Goal: Task Accomplishment & Management: Manage account settings

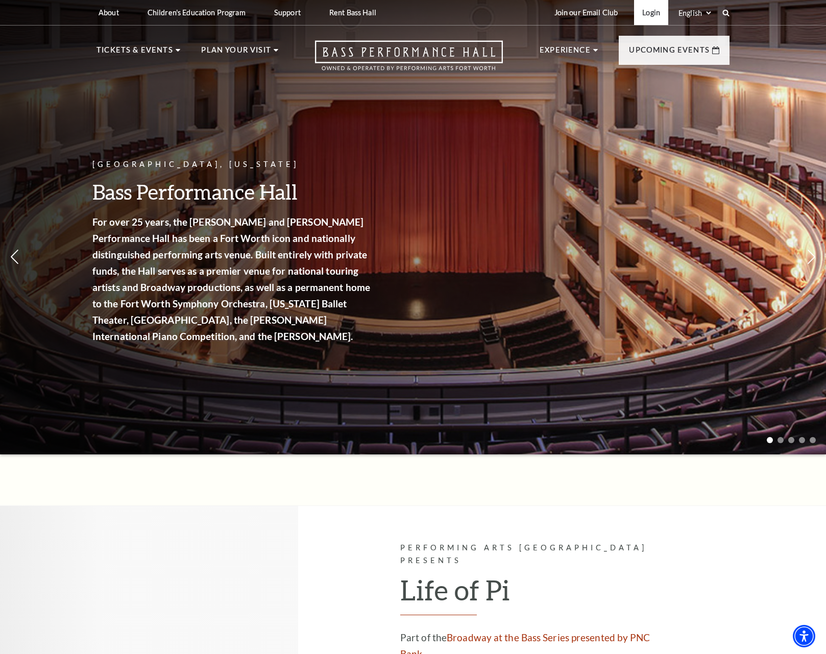
click at [659, 7] on link "Login" at bounding box center [651, 12] width 34 height 25
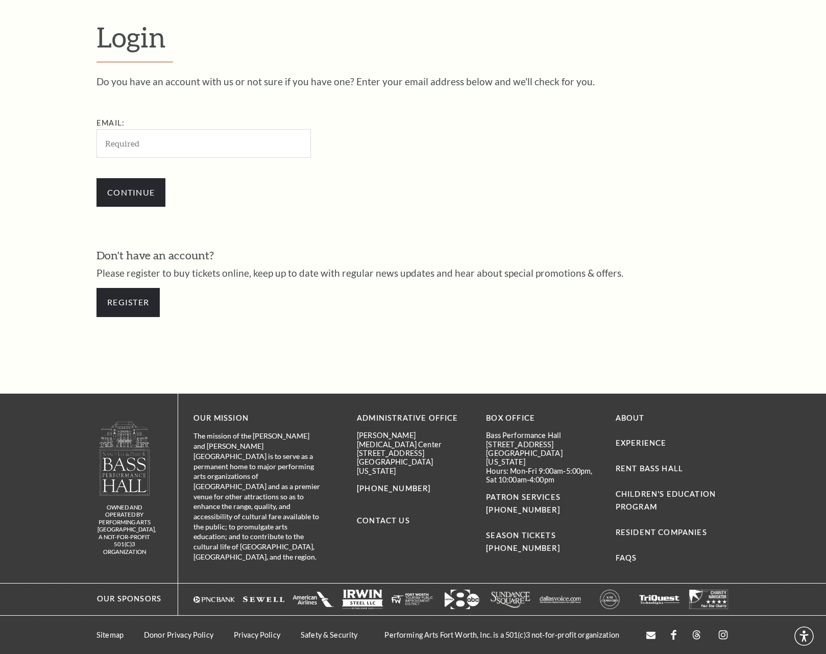
scroll to position [293, 0]
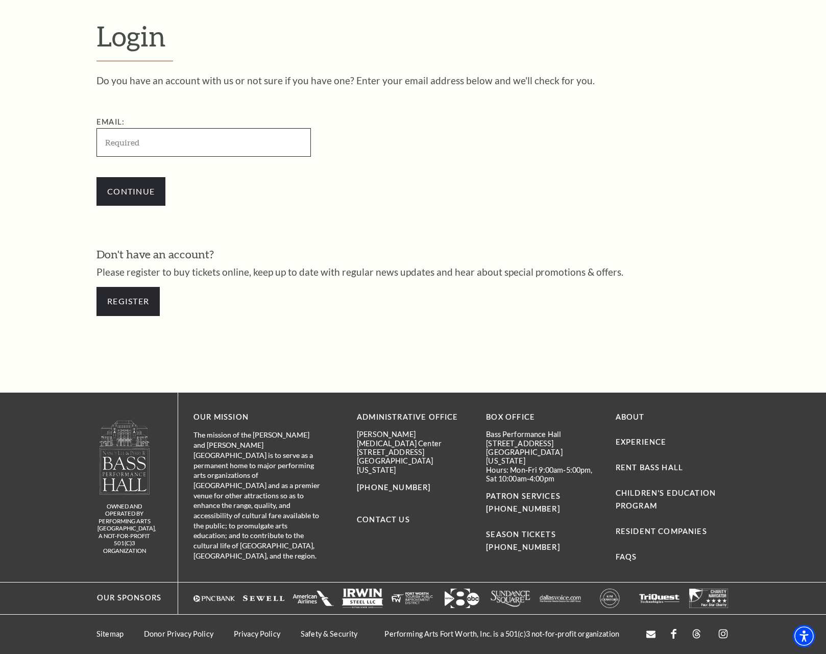
type input "[EMAIL_ADDRESS][DOMAIN_NAME]"
click at [115, 177] on input "Continue" at bounding box center [130, 191] width 69 height 29
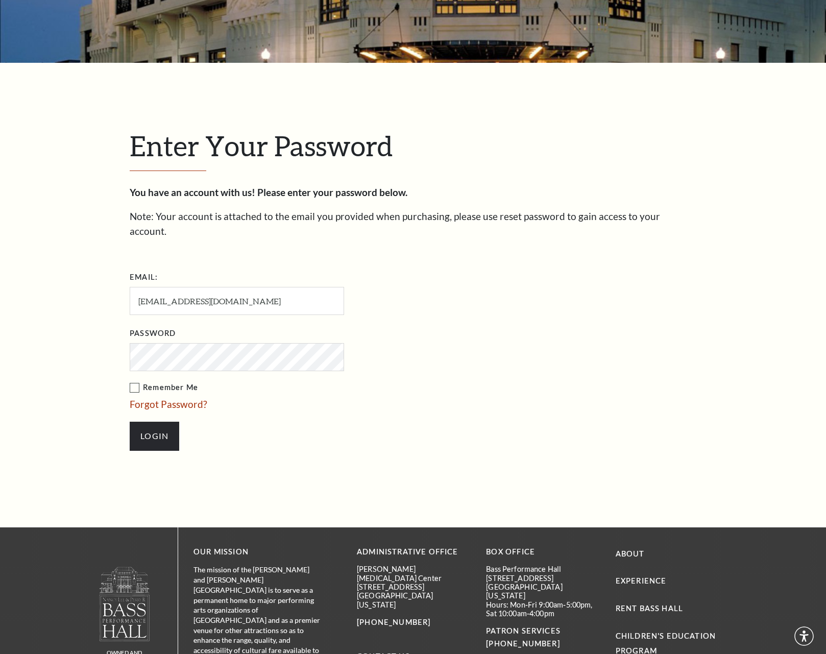
scroll to position [322, 0]
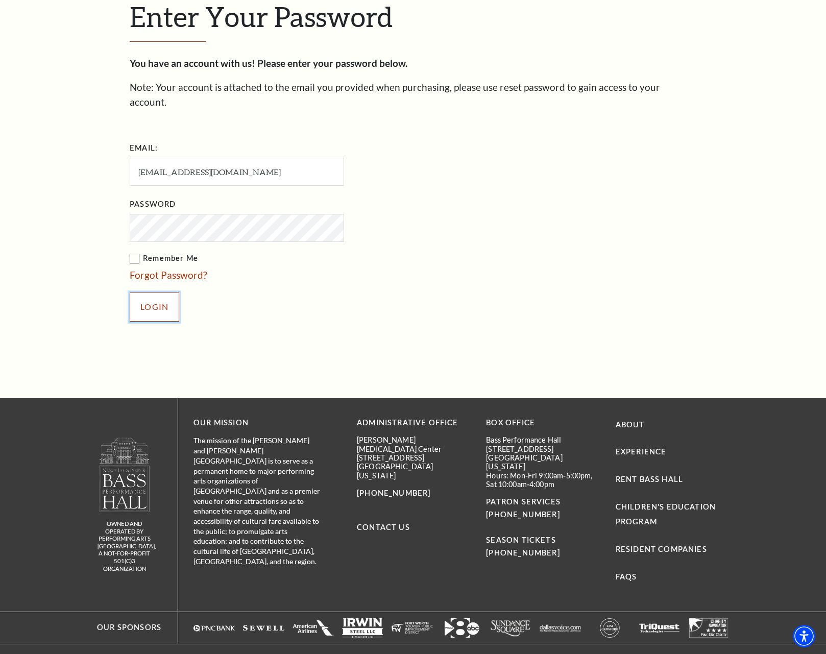
click at [144, 293] on input "Login" at bounding box center [155, 307] width 50 height 29
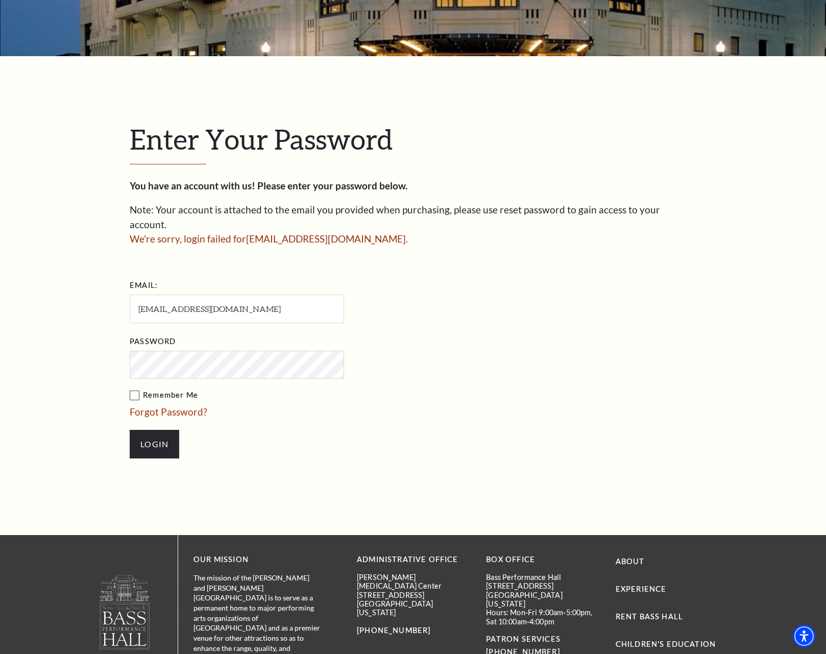
scroll to position [204, 0]
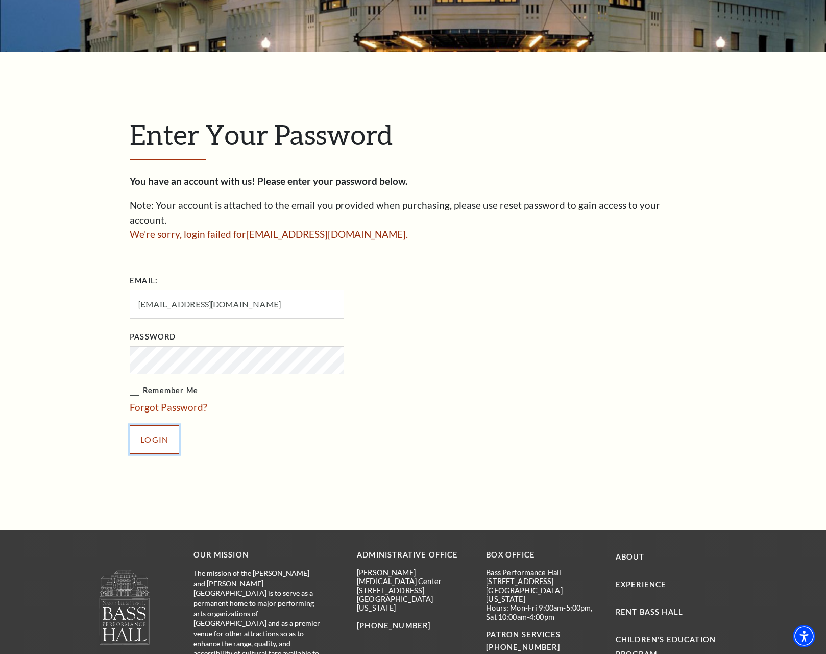
click at [155, 430] on input "Login" at bounding box center [155, 439] width 50 height 29
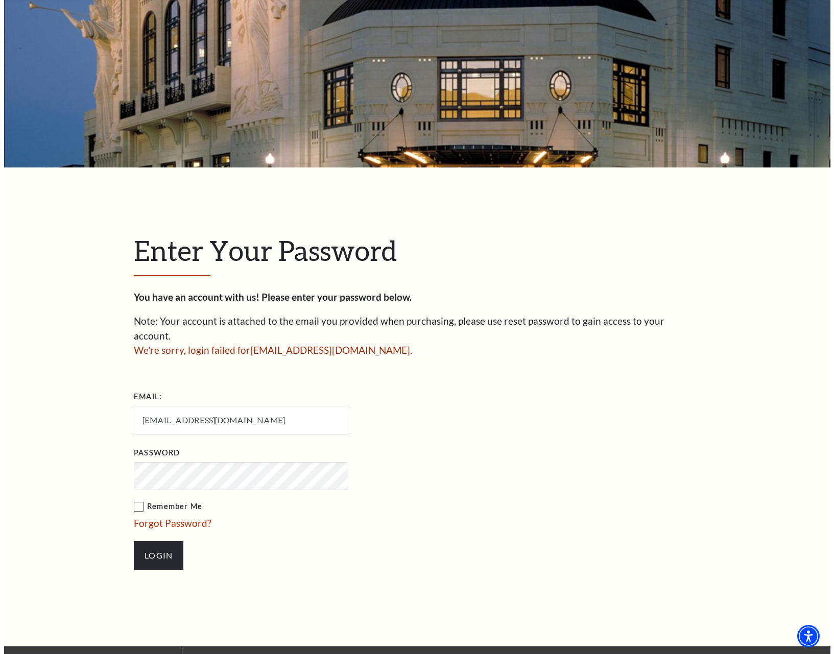
scroll to position [204, 0]
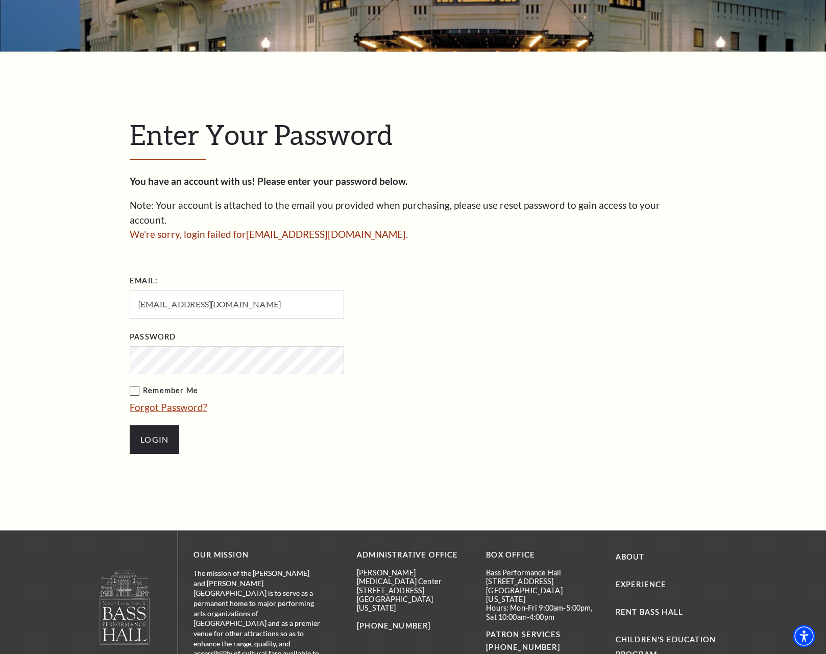
click at [181, 401] on link "Forgot Password?" at bounding box center [169, 407] width 78 height 12
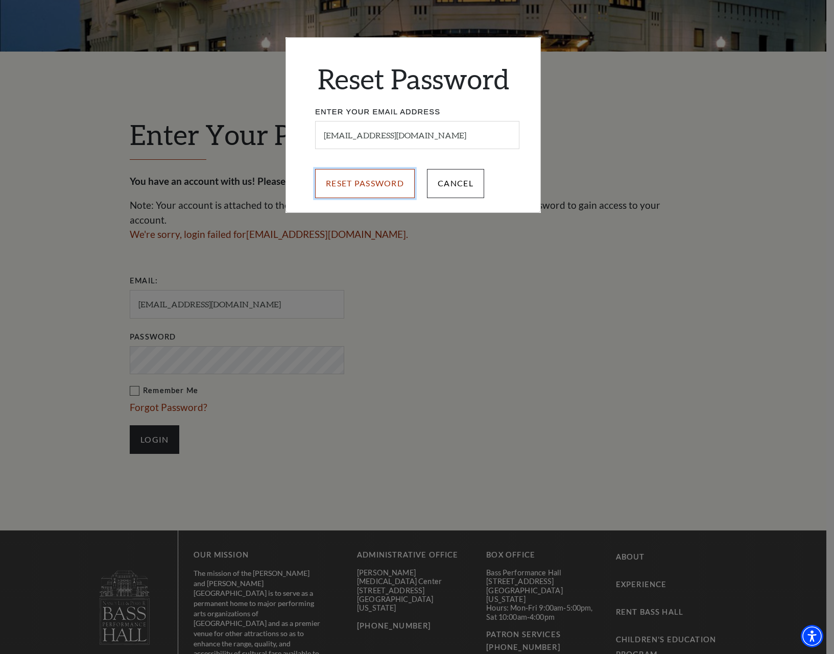
click at [359, 190] on input "Reset Password" at bounding box center [365, 183] width 100 height 29
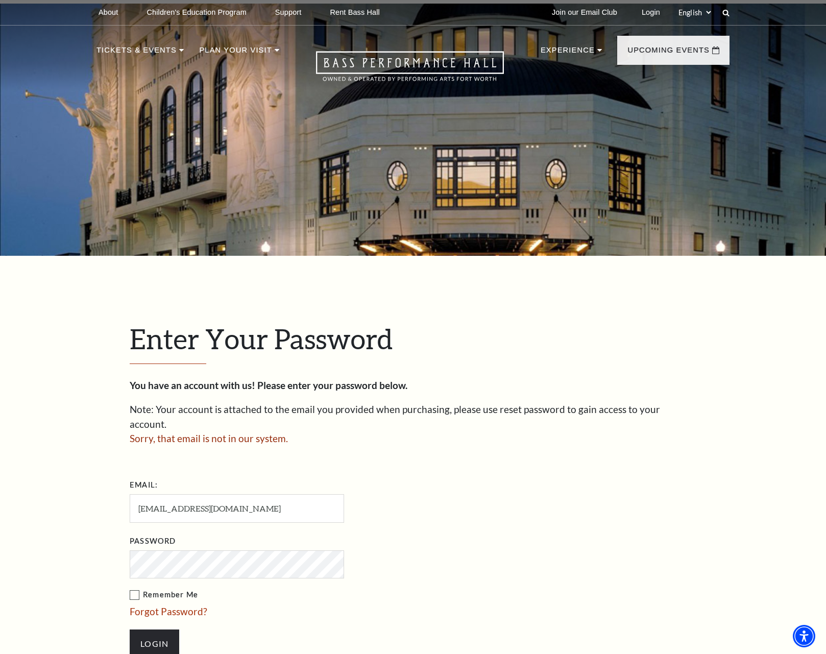
click at [71, 647] on div "Enter Your Password You have an account with us! Please enter your password bel…" at bounding box center [413, 495] width 826 height 479
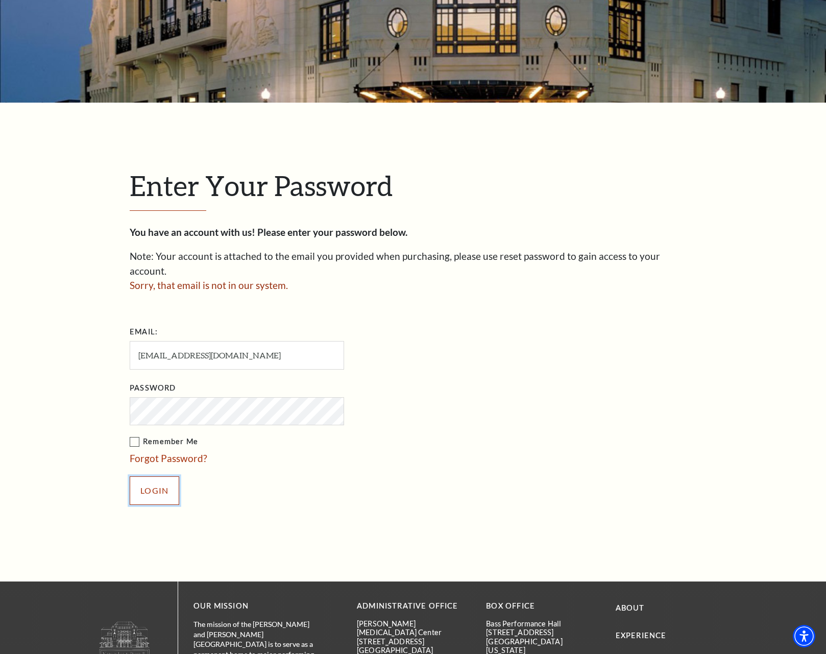
click at [162, 483] on input "Login" at bounding box center [155, 490] width 50 height 29
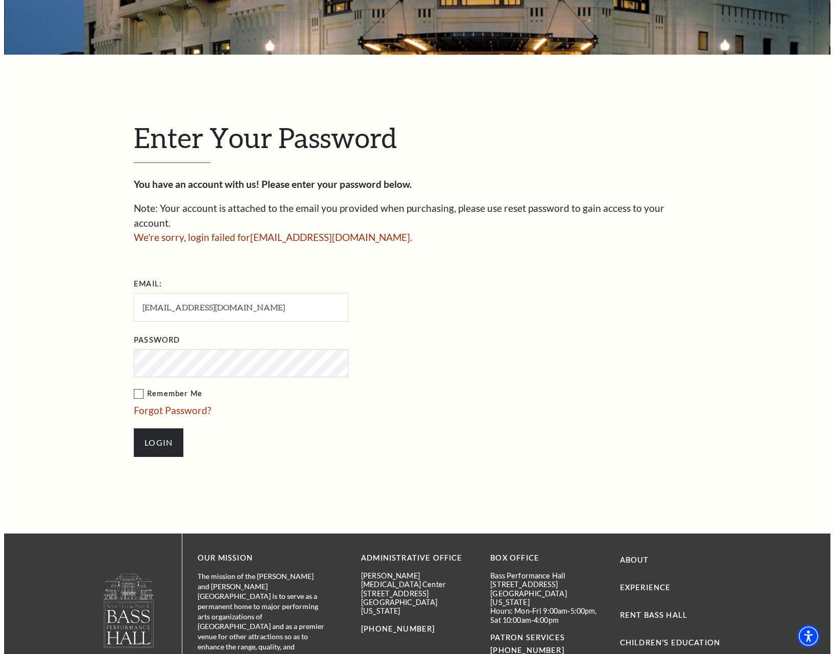
scroll to position [204, 0]
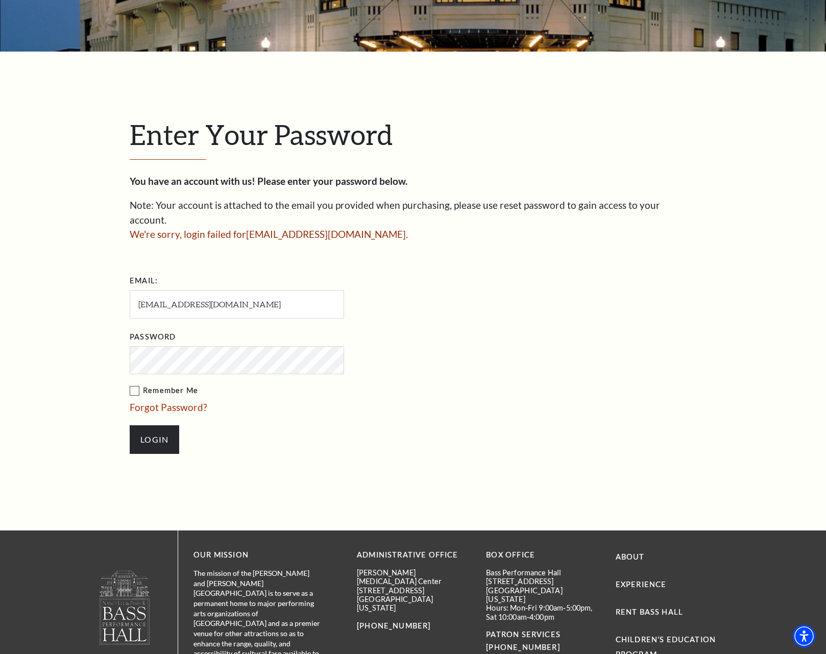
click at [189, 401] on link "Forgot Password?" at bounding box center [169, 407] width 78 height 12
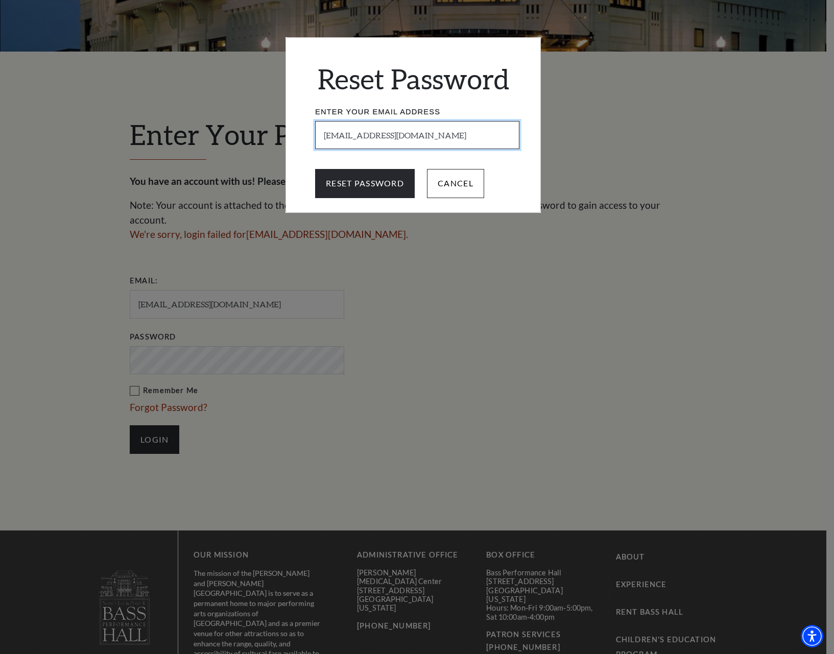
click at [324, 140] on input "[EMAIL_ADDRESS][DOMAIN_NAME]" at bounding box center [417, 135] width 204 height 28
click at [423, 137] on input "[EMAIL_ADDRESS][DOMAIN_NAME]" at bounding box center [417, 135] width 204 height 28
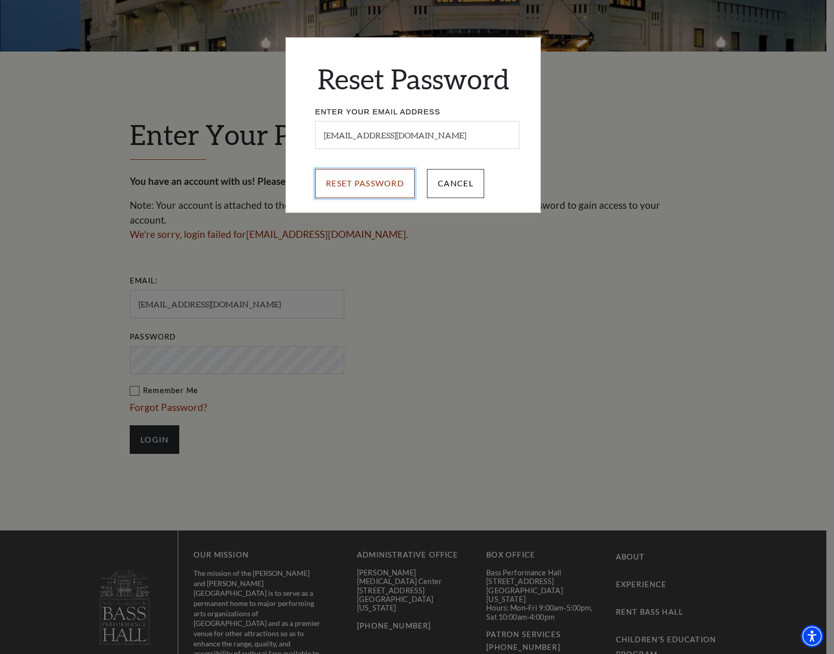
click at [384, 190] on input "Reset Password" at bounding box center [365, 183] width 100 height 29
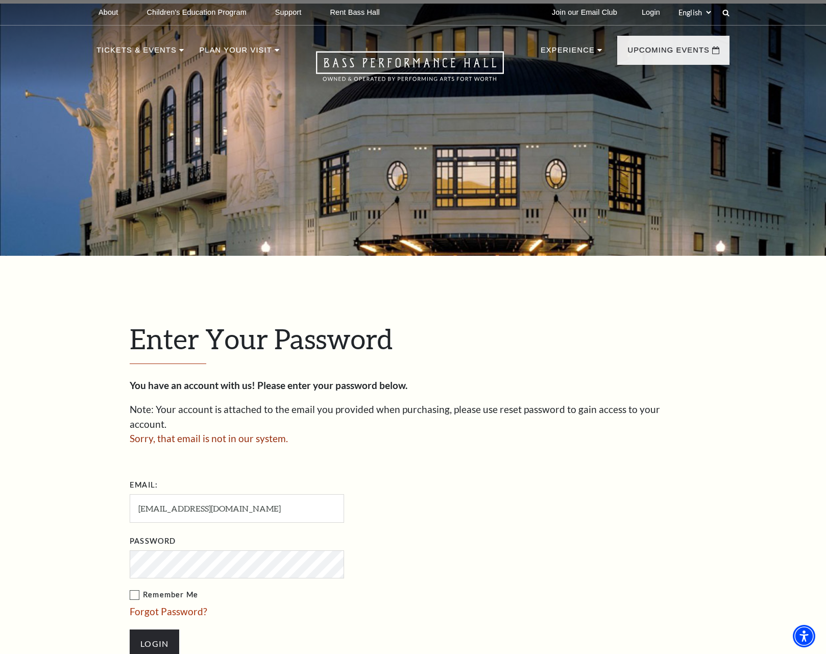
drag, startPoint x: 282, startPoint y: 643, endPoint x: 282, endPoint y: 650, distance: 7.1
click at [282, 643] on li "Login" at bounding box center [288, 643] width 317 height 49
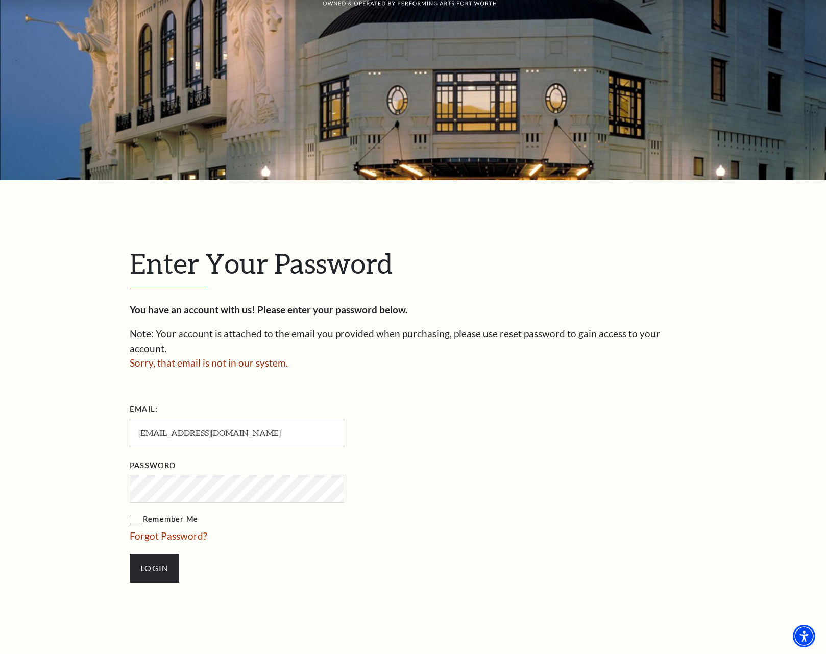
scroll to position [204, 0]
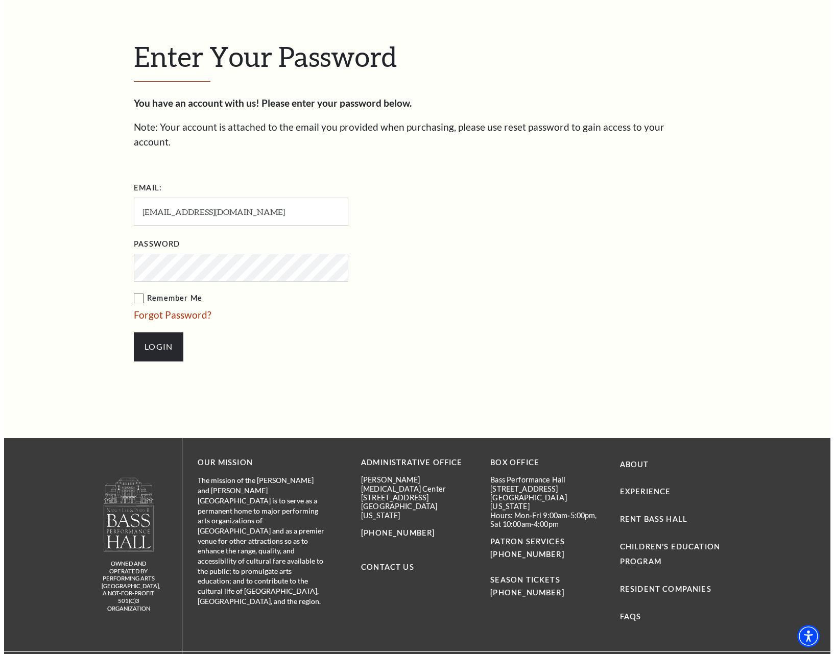
scroll to position [322, 0]
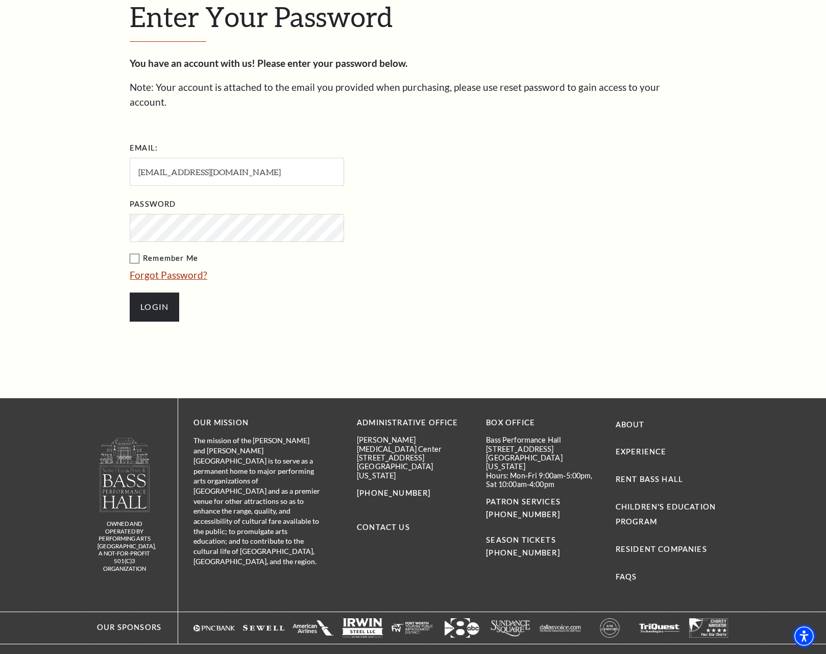
click at [181, 269] on link "Forgot Password?" at bounding box center [169, 275] width 78 height 12
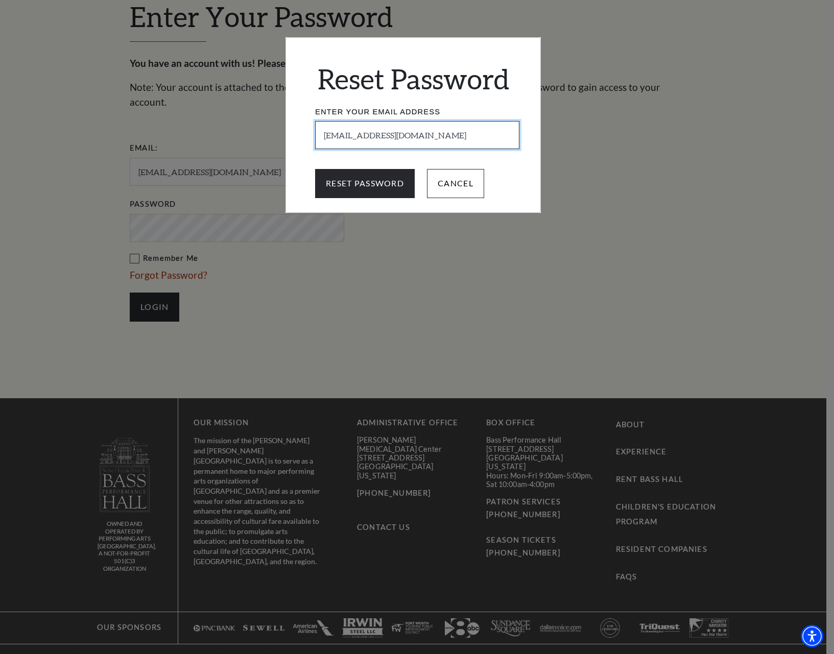
click at [324, 136] on input "[EMAIL_ADDRESS][DOMAIN_NAME]" at bounding box center [417, 135] width 204 height 28
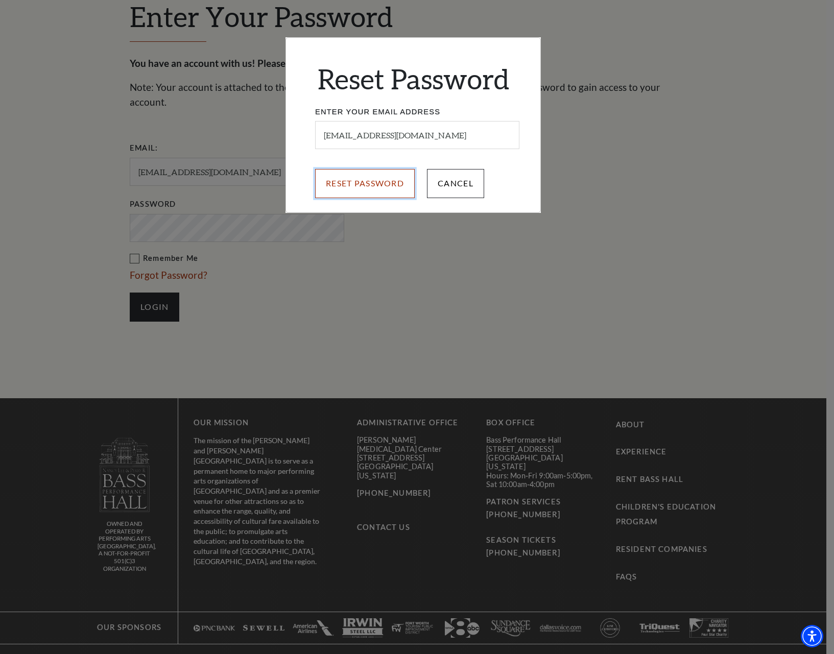
click at [358, 184] on input "Reset Password" at bounding box center [365, 183] width 100 height 29
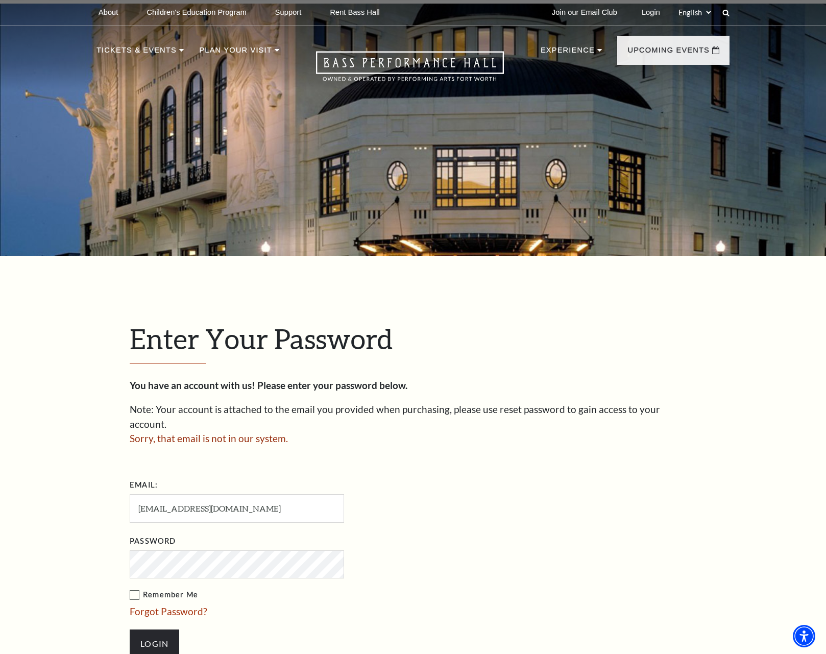
click at [81, 558] on div "Enter Your Password You have an account with us! Please enter your password bel…" at bounding box center [413, 495] width 826 height 479
